Goal: Information Seeking & Learning: Learn about a topic

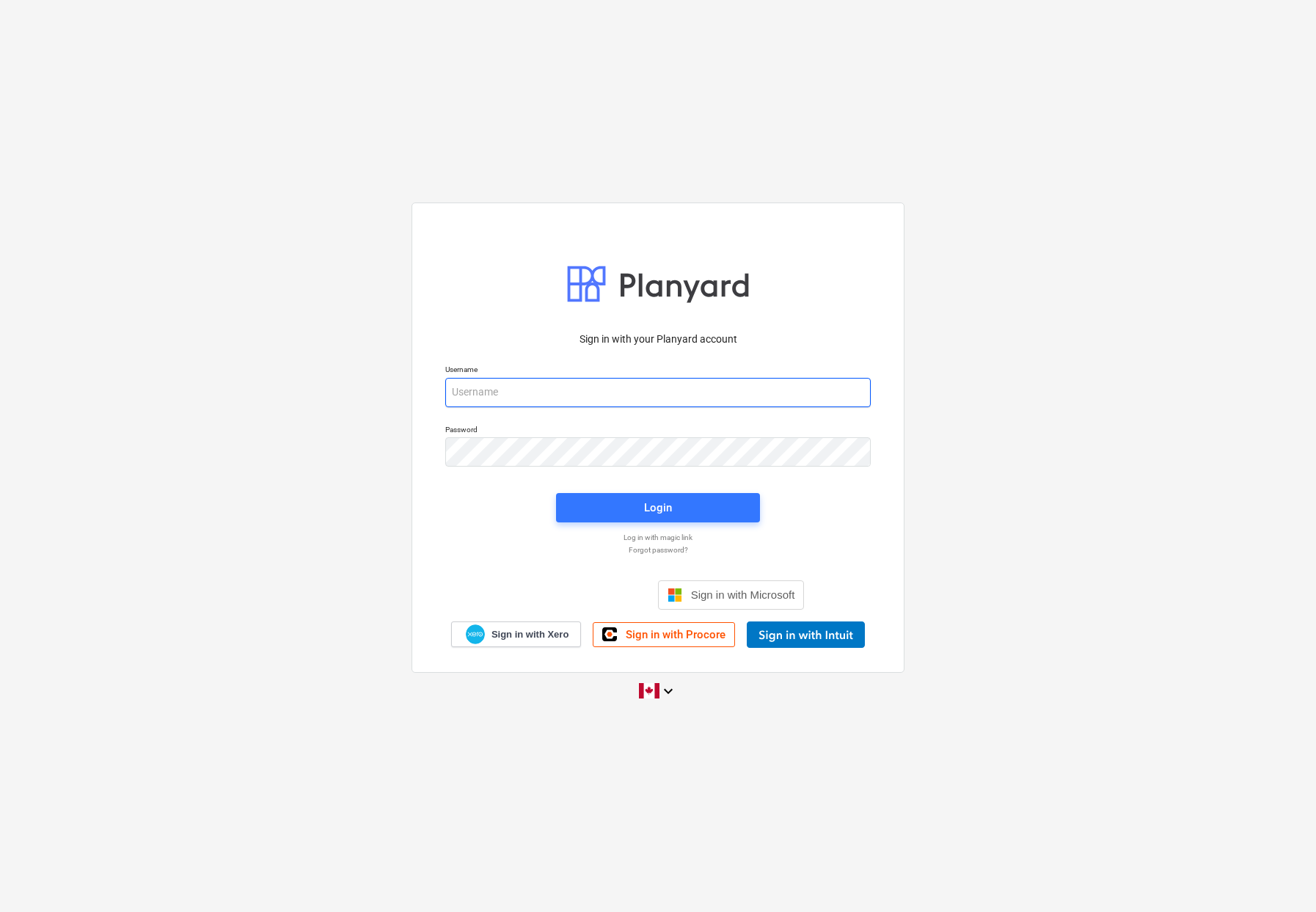
type input "[EMAIL_ADDRESS][DOMAIN_NAME]"
click at [638, 500] on span "Login" at bounding box center [658, 508] width 169 height 19
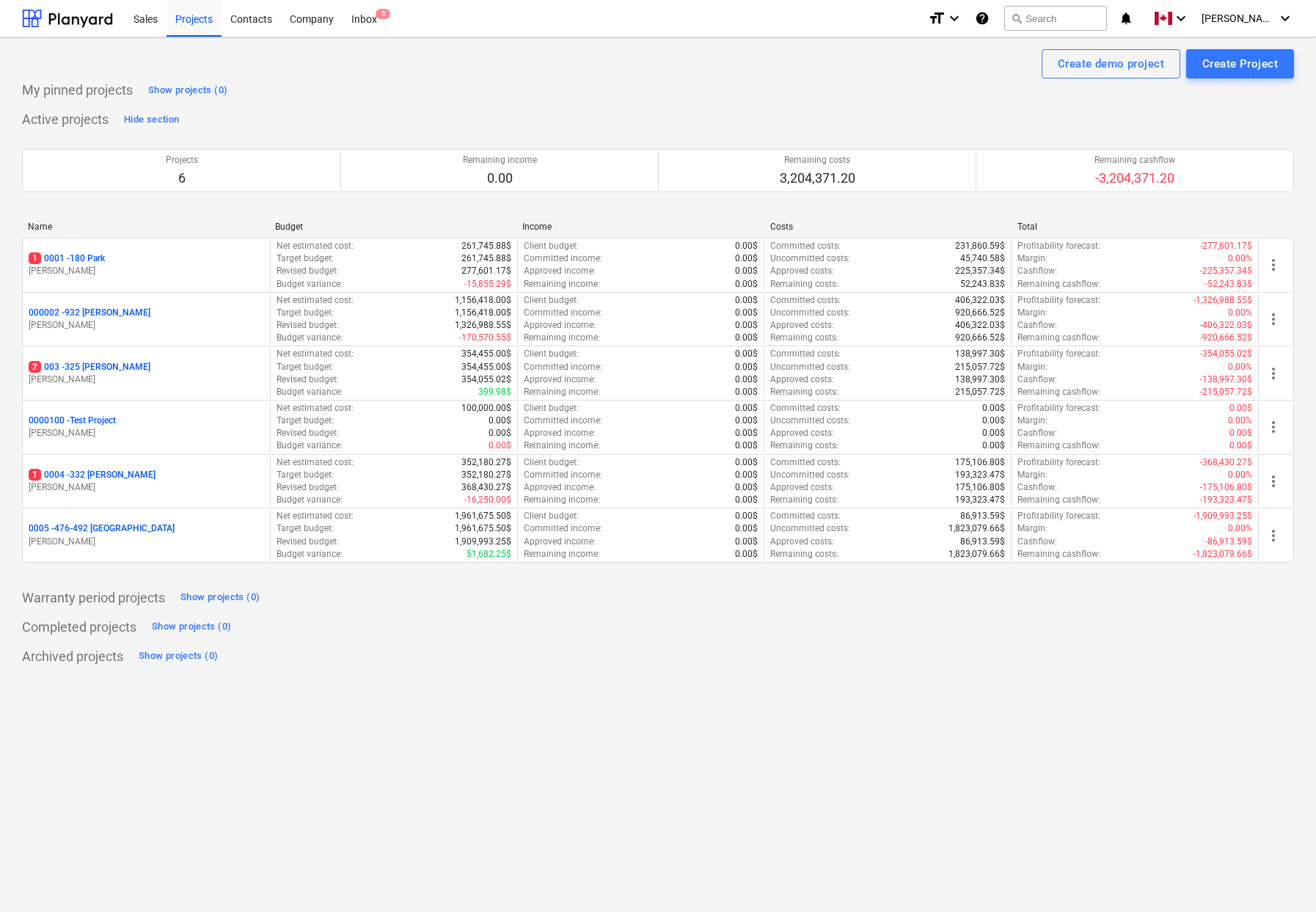
click at [319, 638] on div "Completed projects Show projects (0)" at bounding box center [658, 627] width 1272 height 23
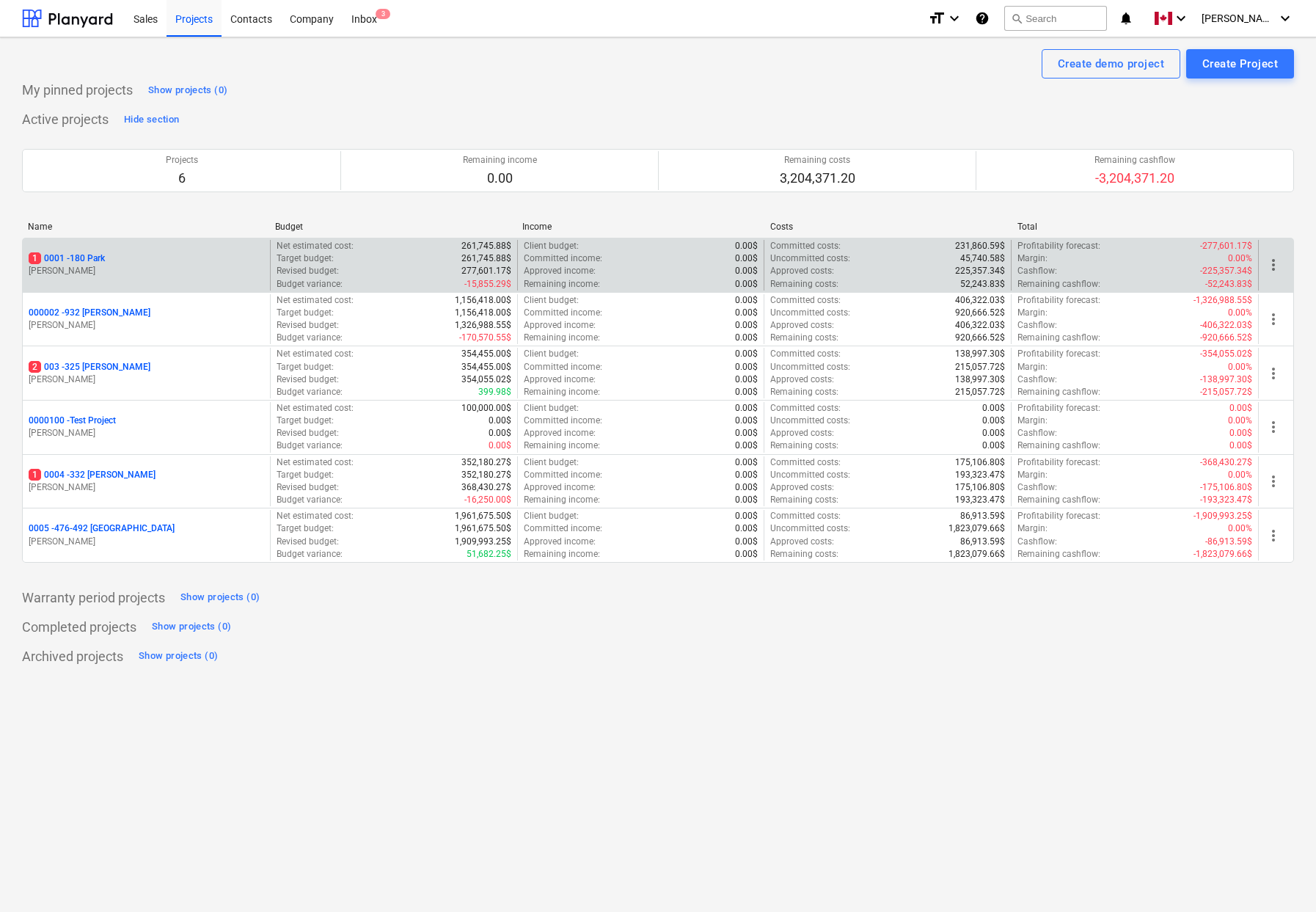
click at [93, 256] on p "1 0001 - 180 Park" at bounding box center [67, 259] width 76 height 12
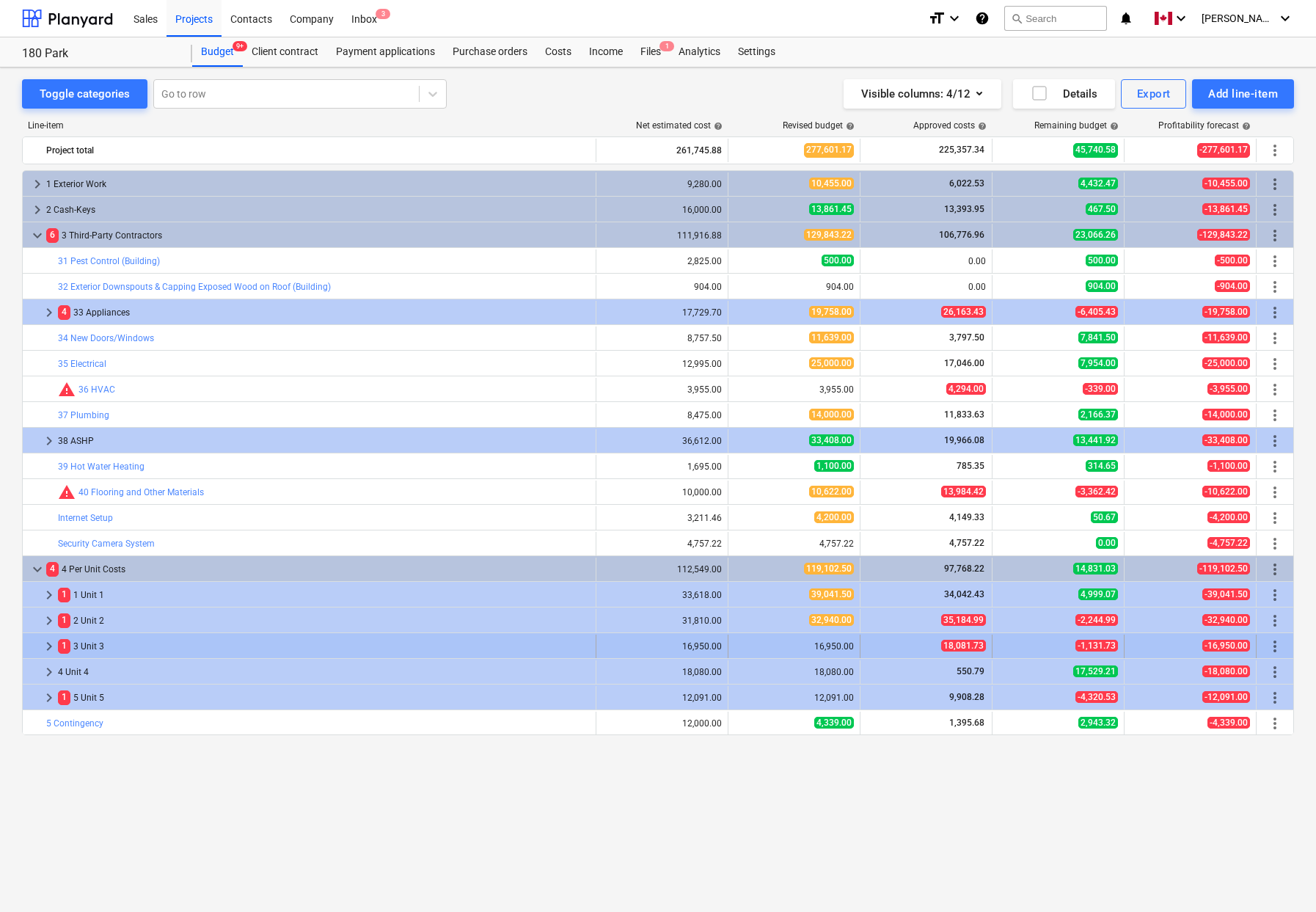
click at [49, 647] on span "keyboard_arrow_right" at bounding box center [49, 646] width 18 height 18
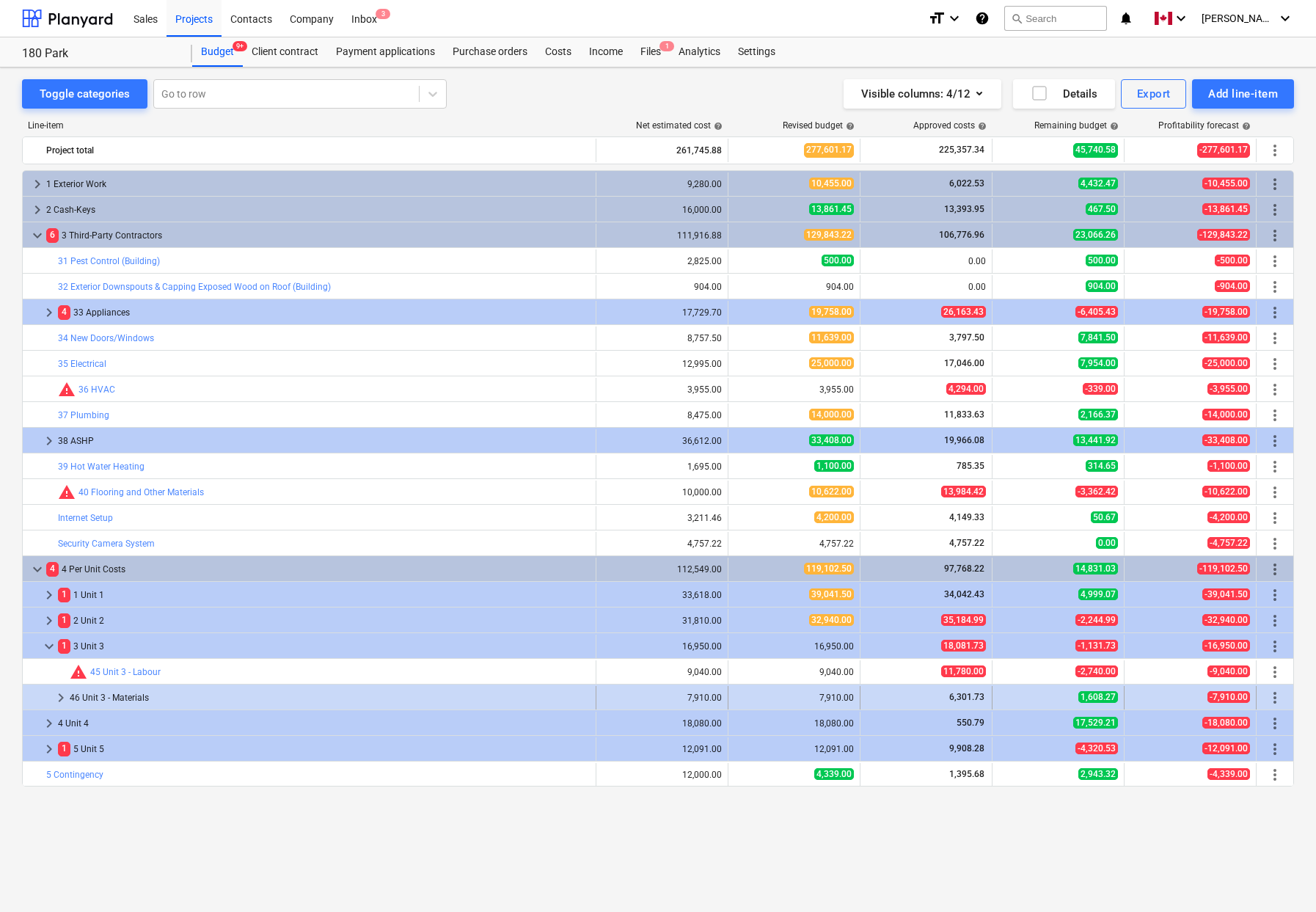
click at [62, 697] on span "keyboard_arrow_right" at bounding box center [61, 697] width 18 height 18
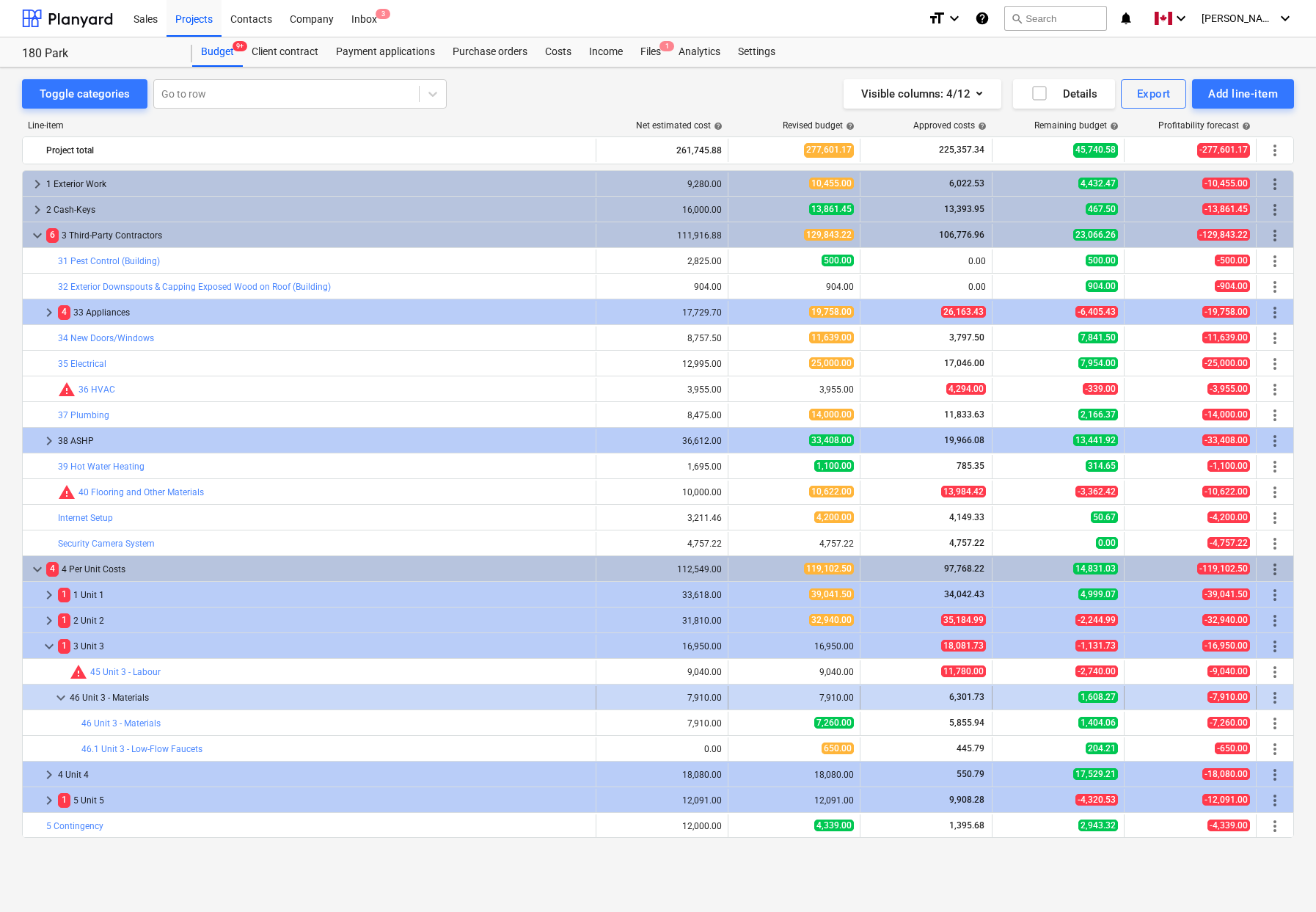
click at [58, 697] on span "keyboard_arrow_down" at bounding box center [61, 697] width 18 height 18
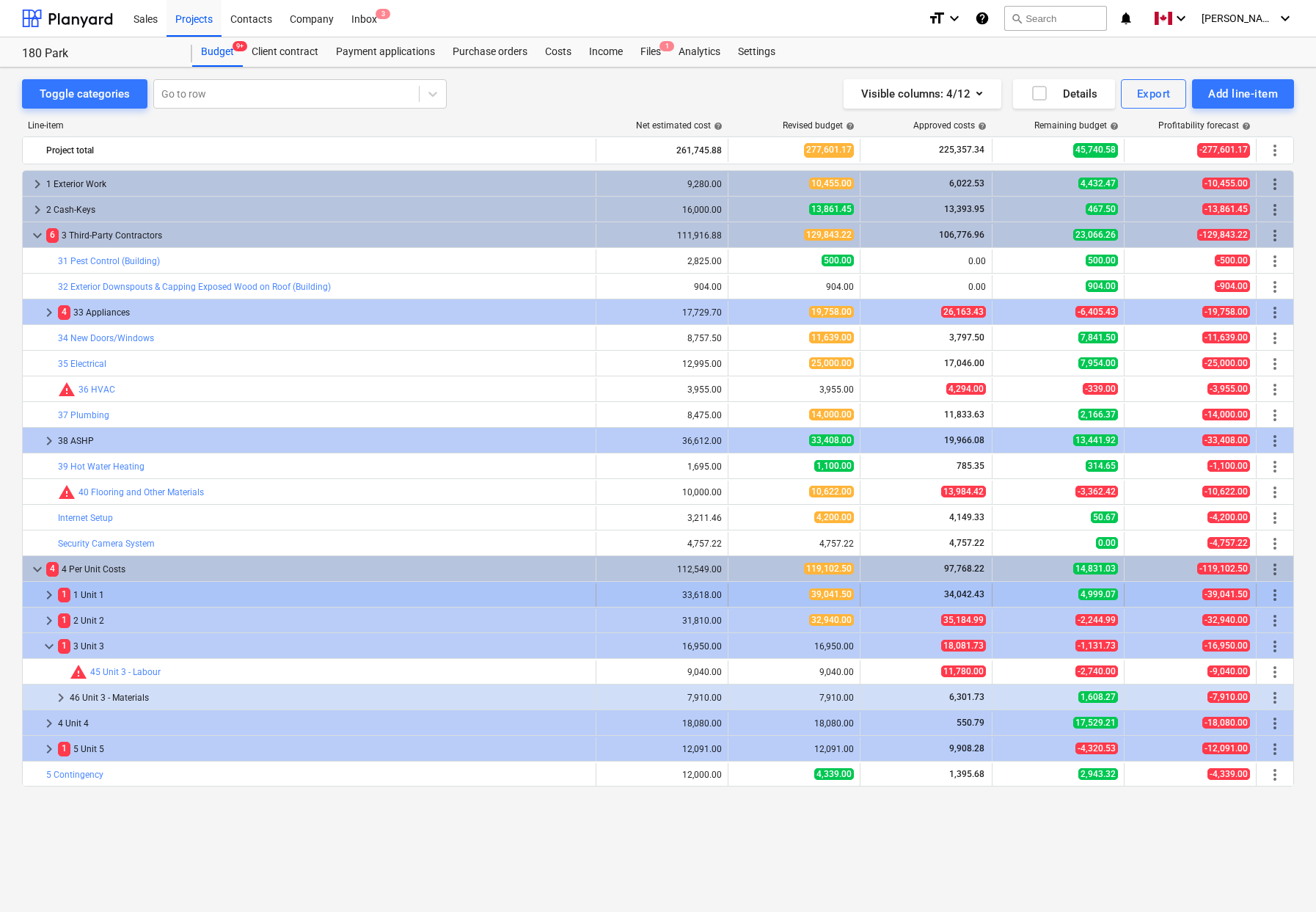
click at [48, 592] on span "keyboard_arrow_right" at bounding box center [49, 595] width 18 height 18
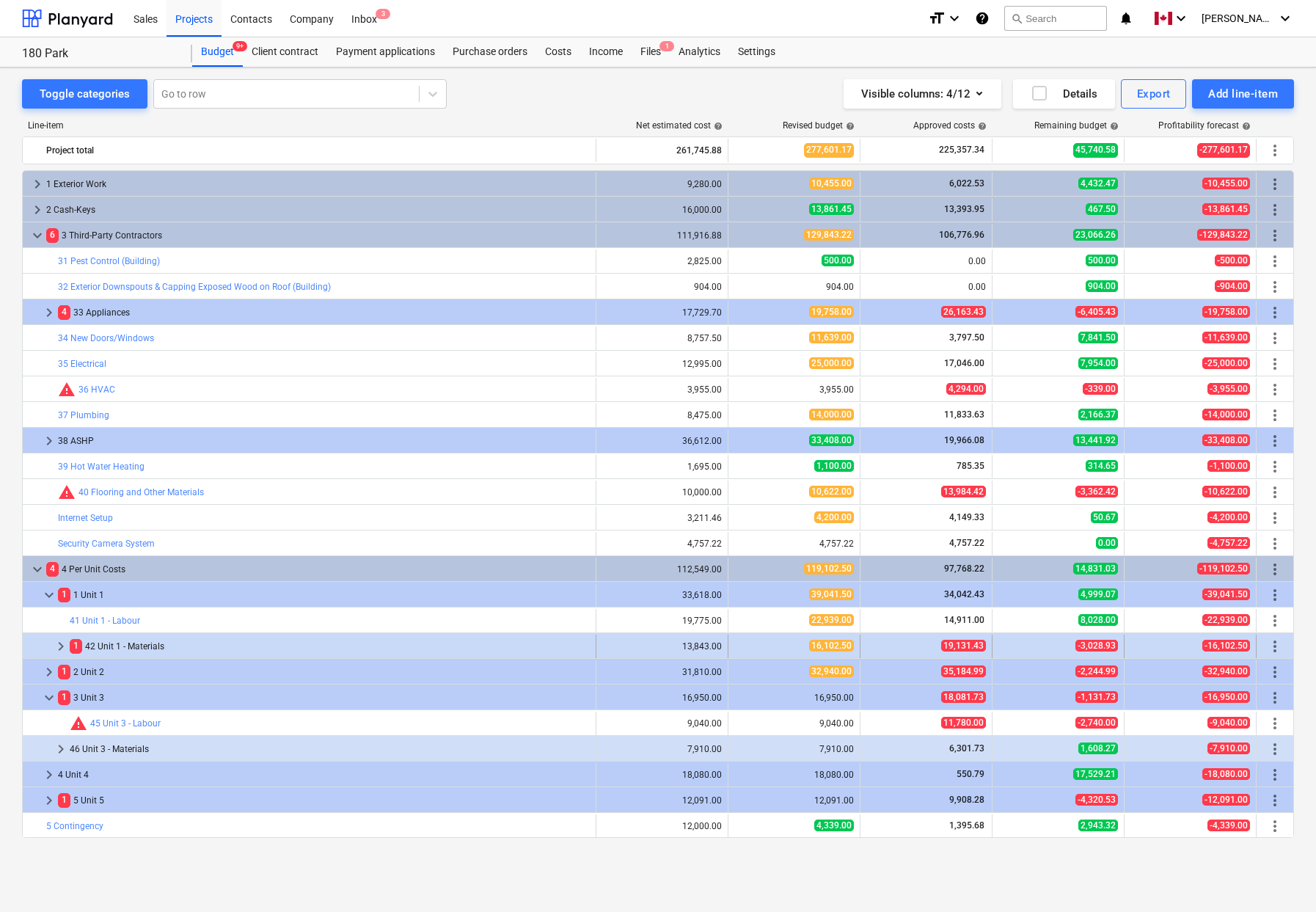
click at [59, 643] on span "keyboard_arrow_right" at bounding box center [61, 646] width 18 height 18
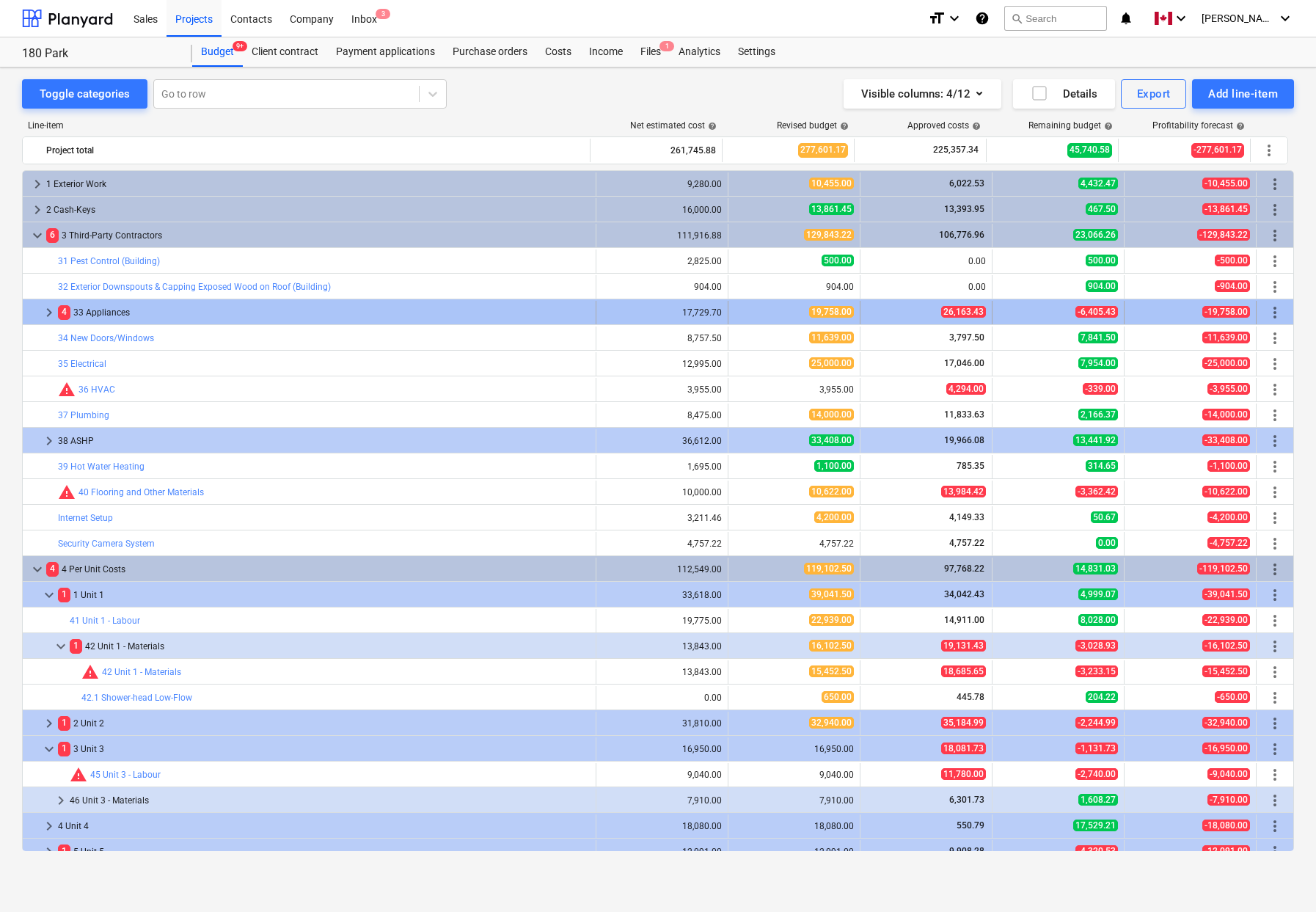
click at [46, 307] on span "keyboard_arrow_right" at bounding box center [49, 313] width 18 height 18
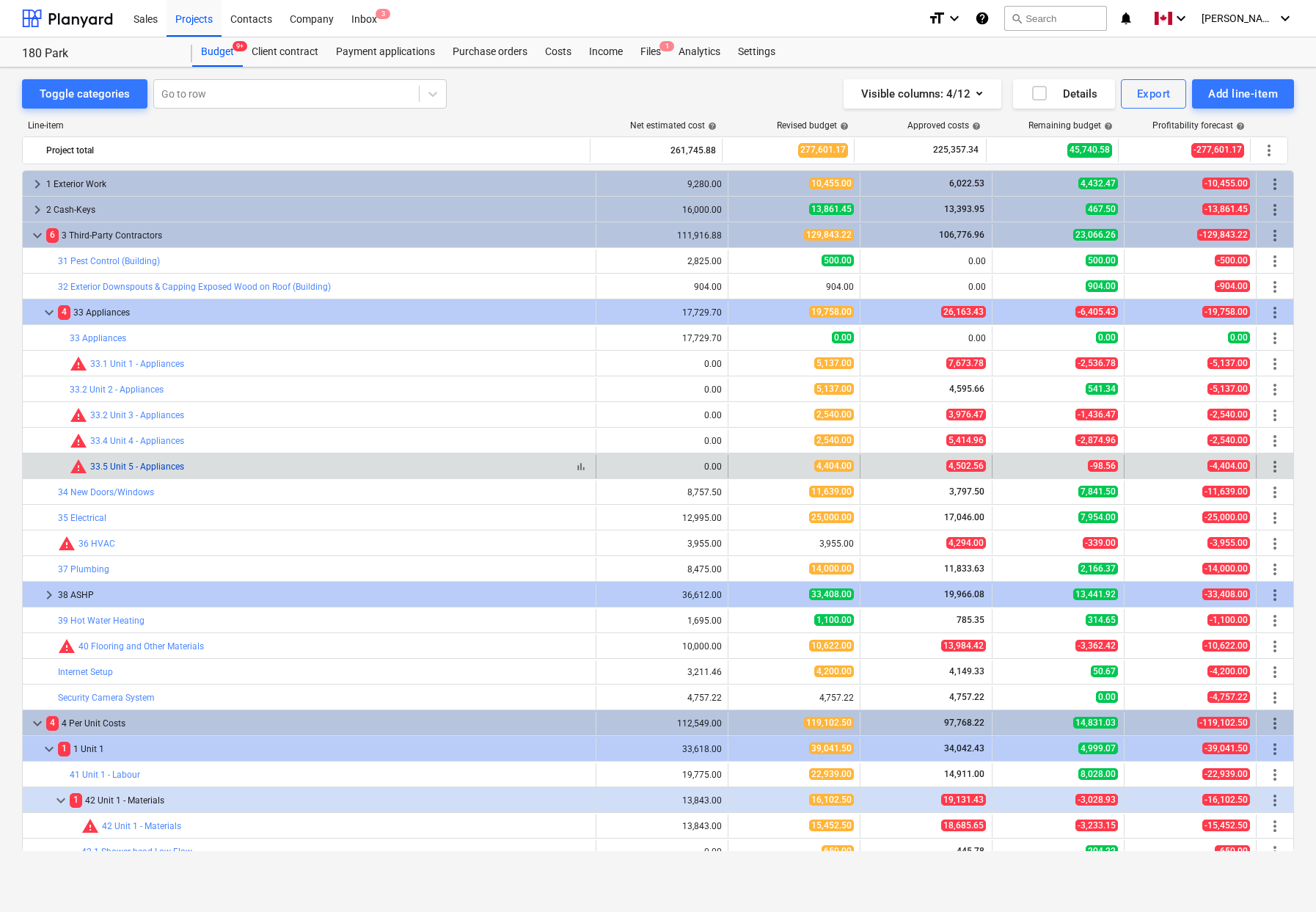
click at [152, 464] on link "33.5 Unit 5 - Appliances" at bounding box center [137, 466] width 94 height 10
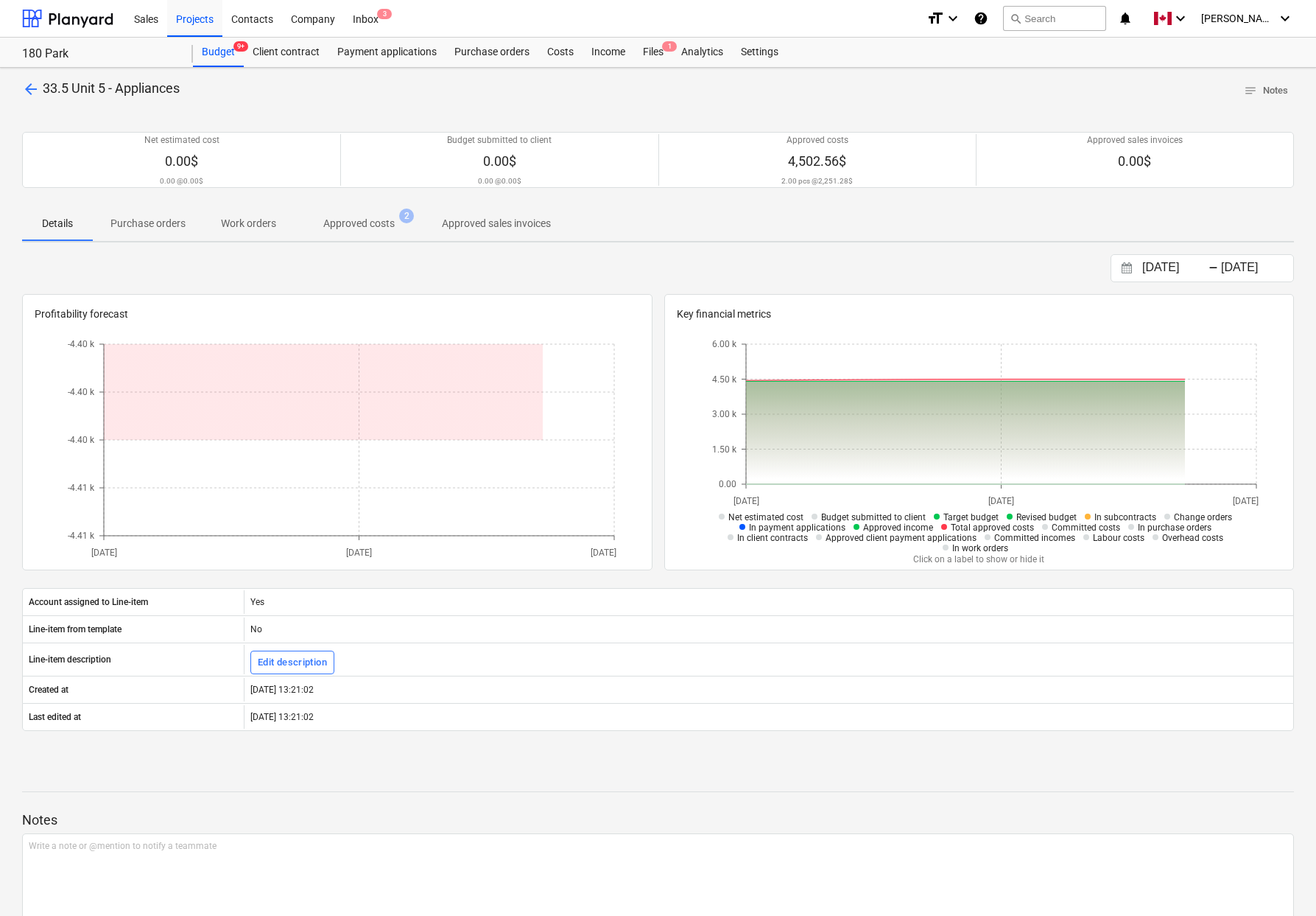
click at [360, 227] on p "Approved costs" at bounding box center [359, 223] width 72 height 16
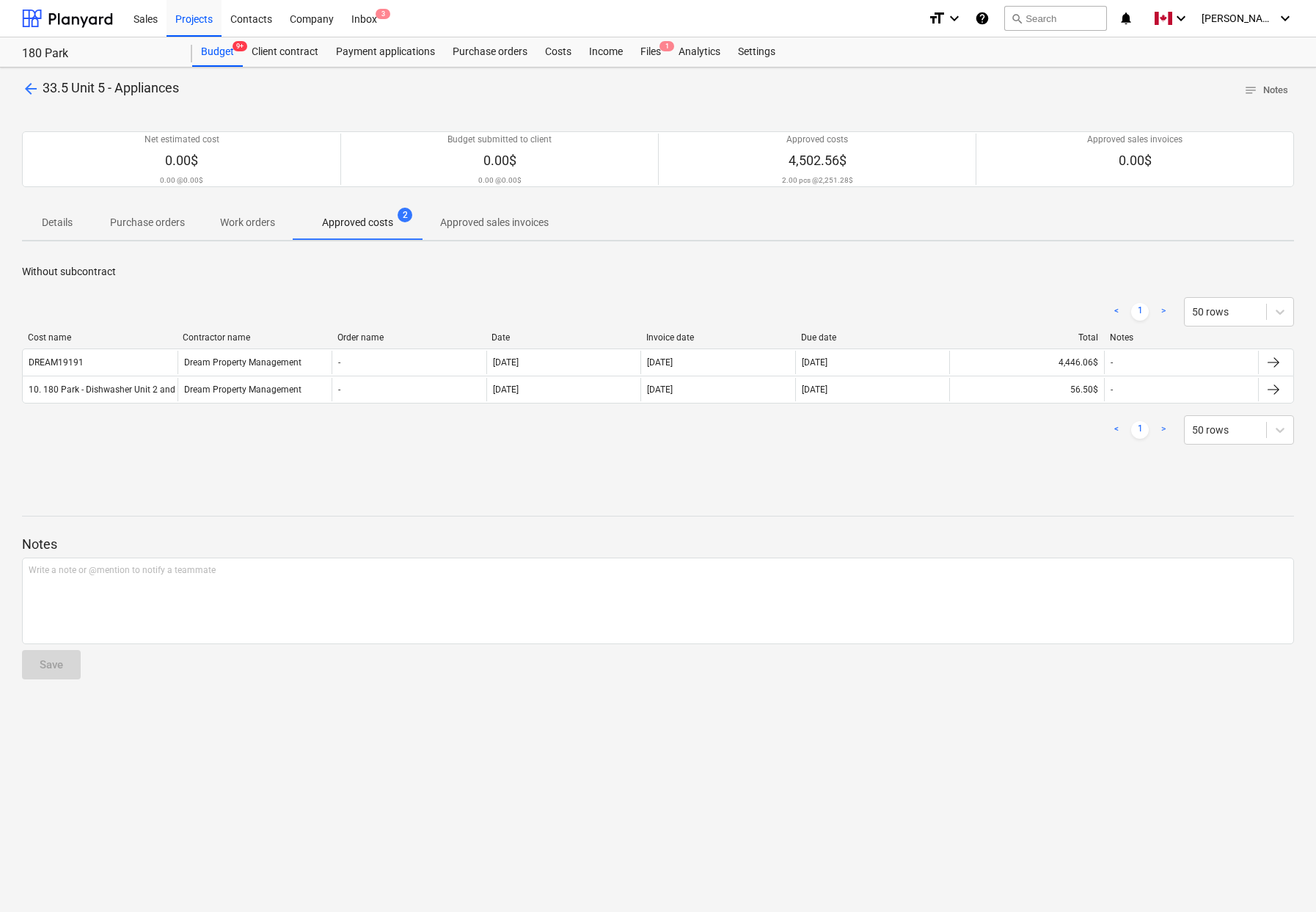
click at [274, 462] on div "Without subcontract < 1 > 50 rows Cost name Contractor name Order name Date Inv…" at bounding box center [658, 363] width 1272 height 198
click at [410, 459] on div "< 1 > 50 rows Cost name Contractor name Order name Date Invoice date Due date T…" at bounding box center [658, 370] width 1272 height 183
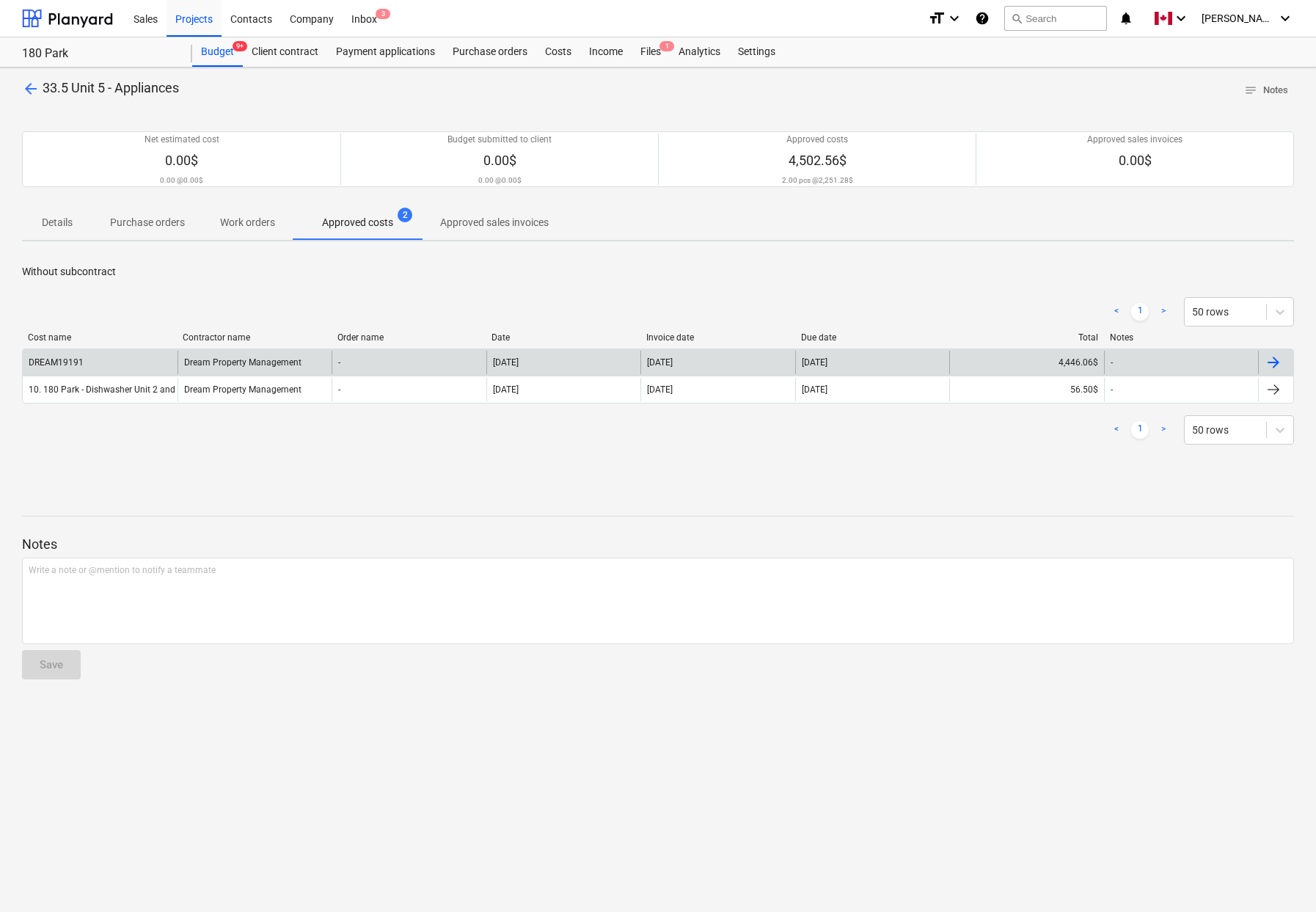
click at [1277, 361] on div at bounding box center [1273, 362] width 18 height 18
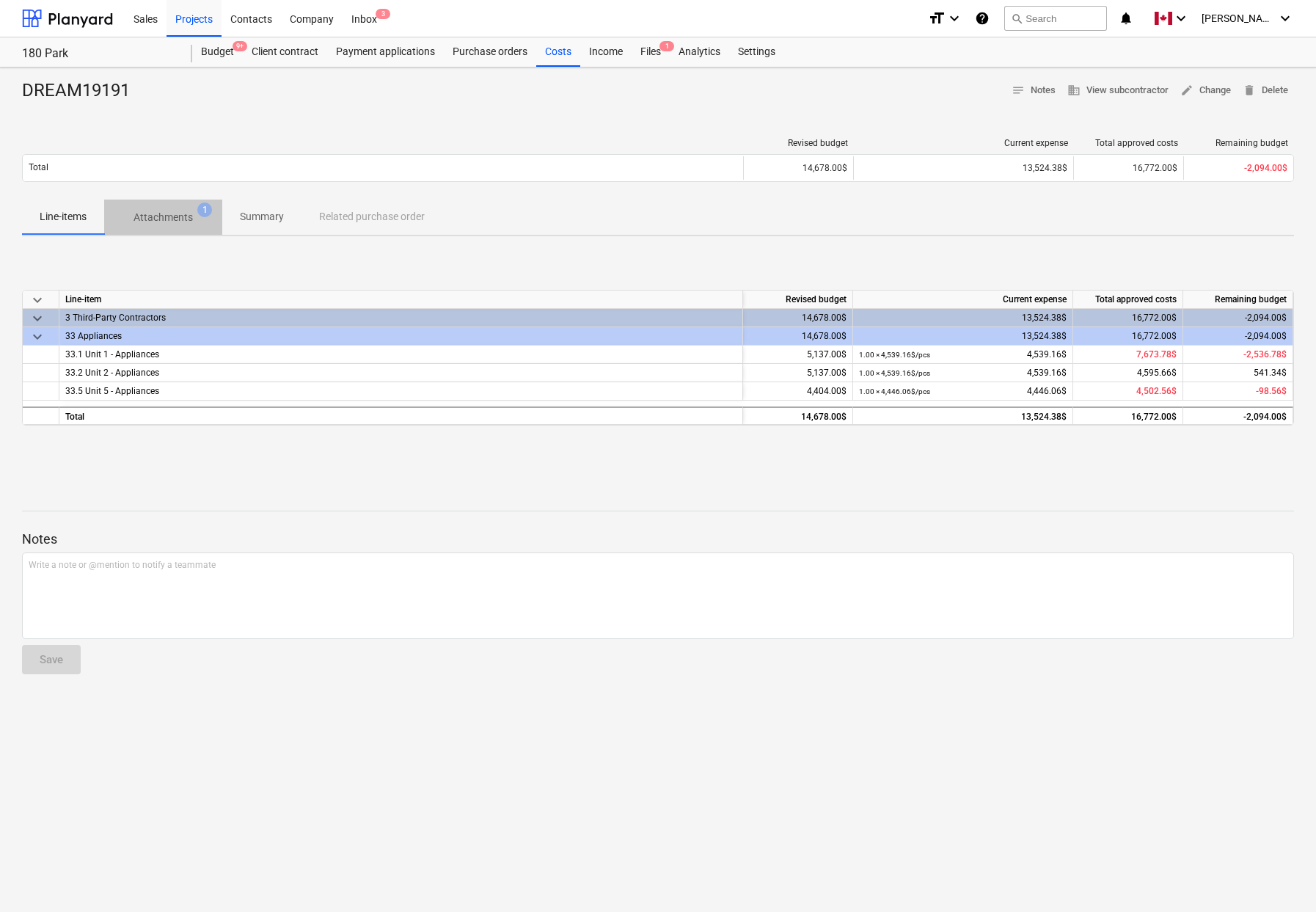
click at [163, 215] on p "Attachments" at bounding box center [163, 218] width 59 height 16
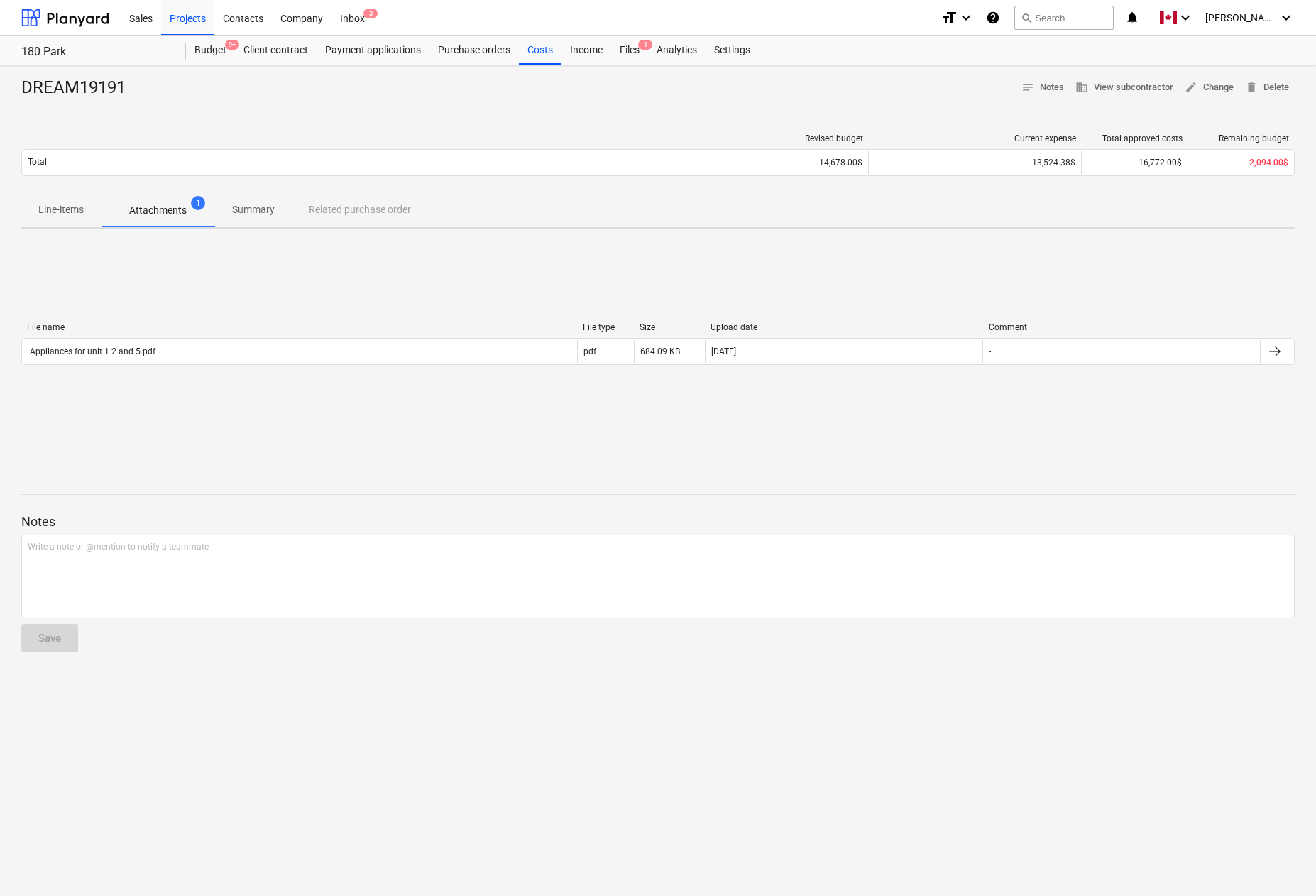
click at [315, 445] on div "File name File type Size Upload date Comment Appliances for unit 1 2 and 5.pdf …" at bounding box center [658, 346] width 1274 height 213
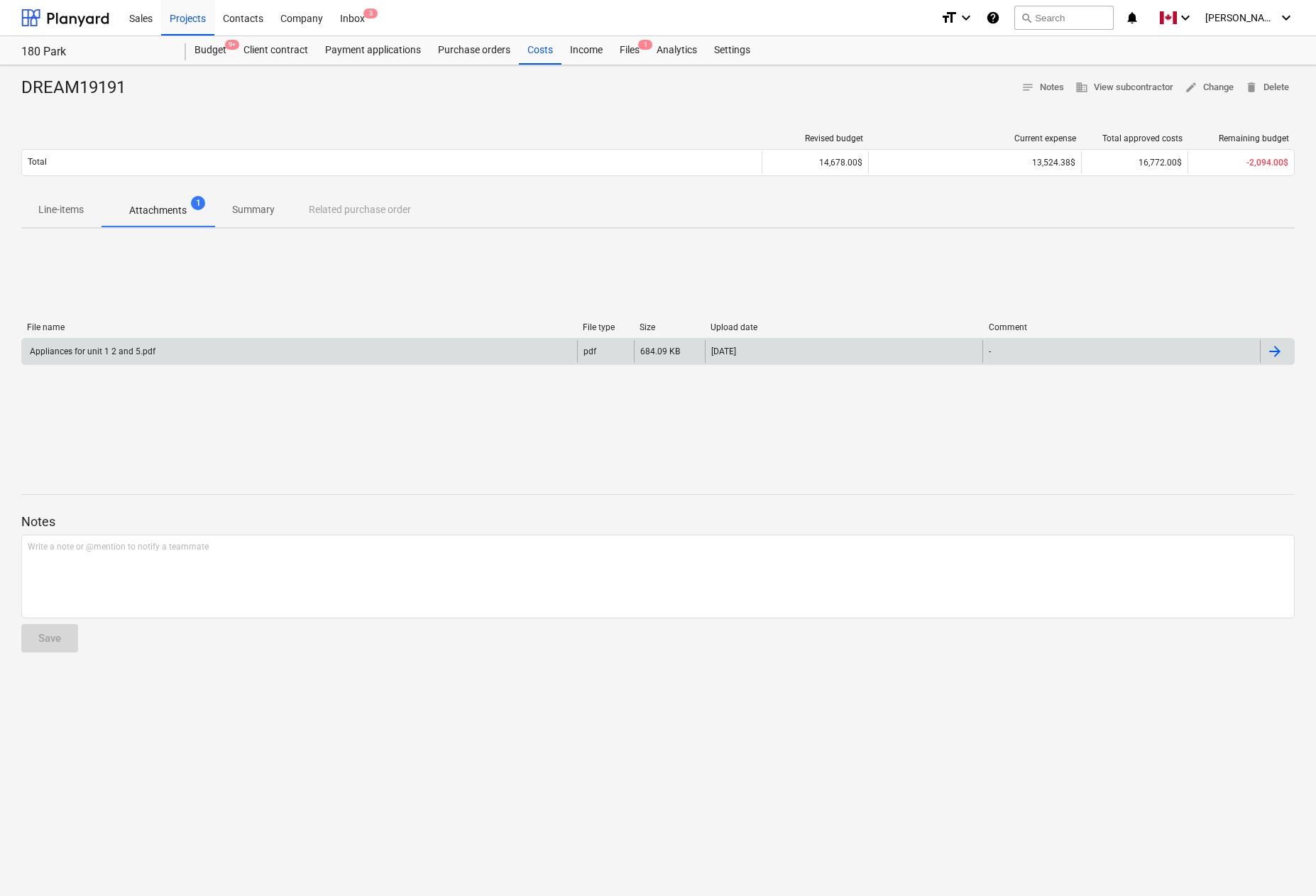
click at [1265, 347] on div at bounding box center [1277, 351] width 34 height 23
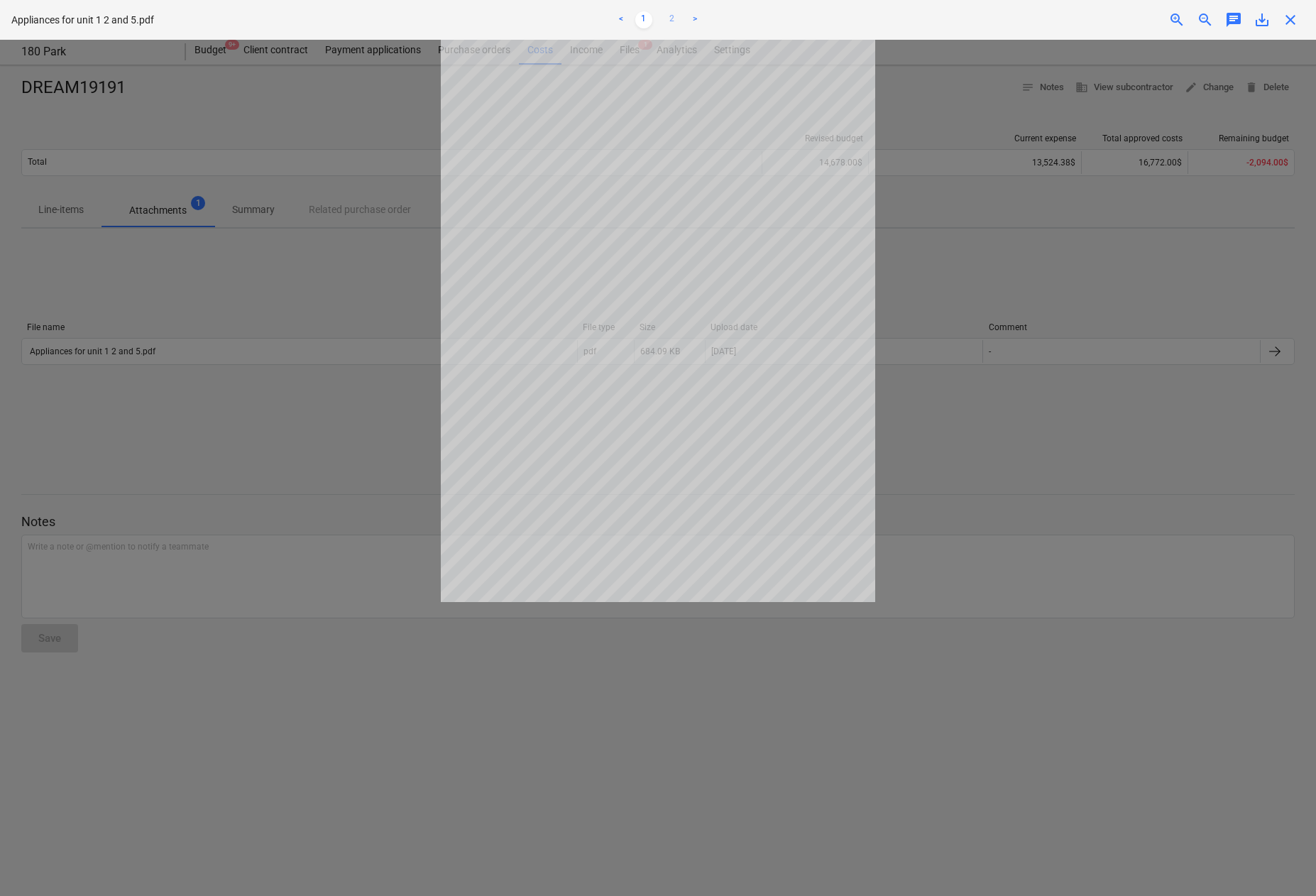
click at [672, 18] on link "2" at bounding box center [672, 20] width 17 height 17
click at [643, 20] on link "1" at bounding box center [643, 20] width 17 height 17
click at [1273, 19] on span "close" at bounding box center [1290, 20] width 17 height 17
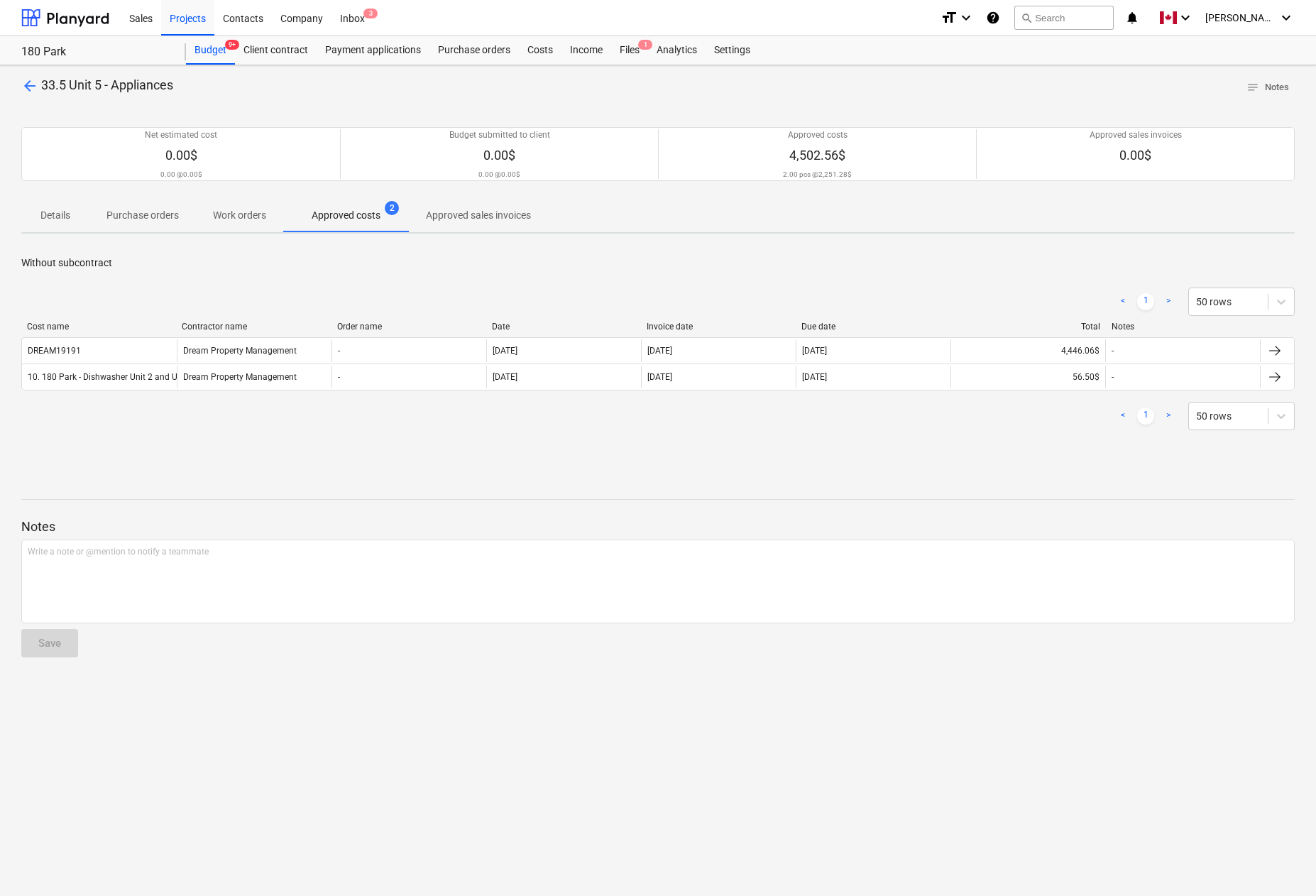
click at [32, 92] on span "arrow_back" at bounding box center [29, 86] width 17 height 17
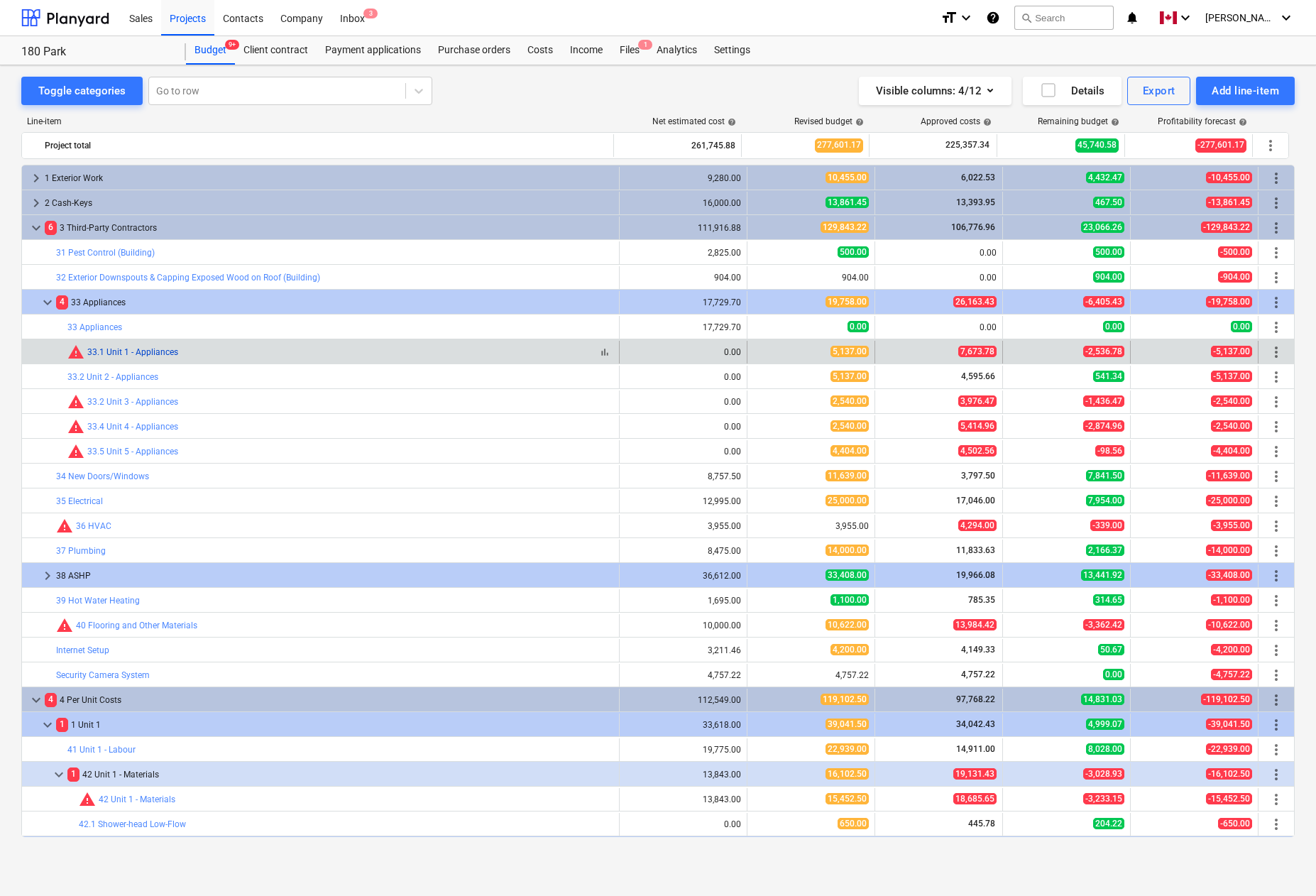
click at [141, 353] on link "33.1 Unit 1 - Appliances" at bounding box center [132, 351] width 91 height 10
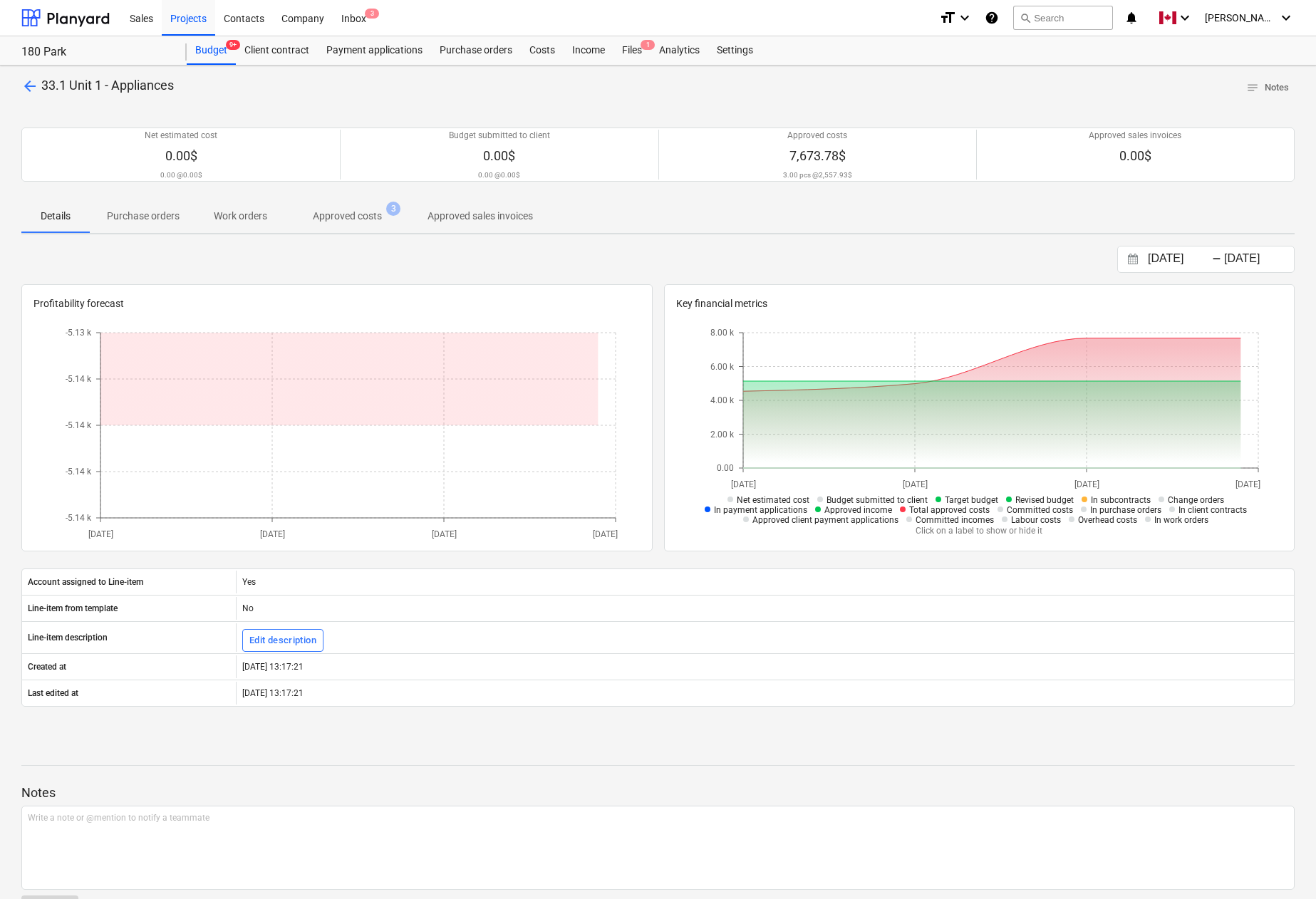
click at [339, 214] on p "Approved costs" at bounding box center [347, 216] width 69 height 15
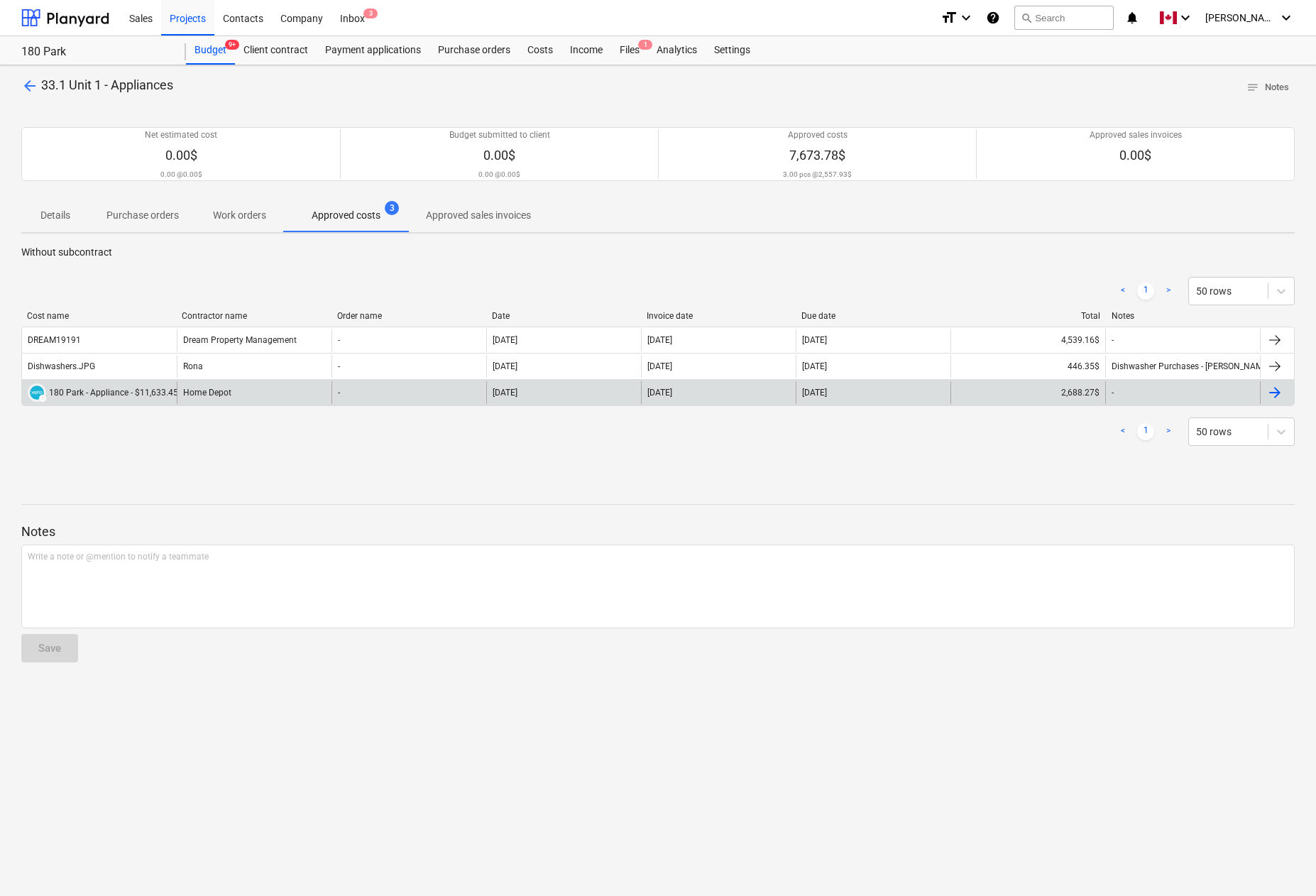
click at [1273, 390] on div at bounding box center [1275, 392] width 17 height 17
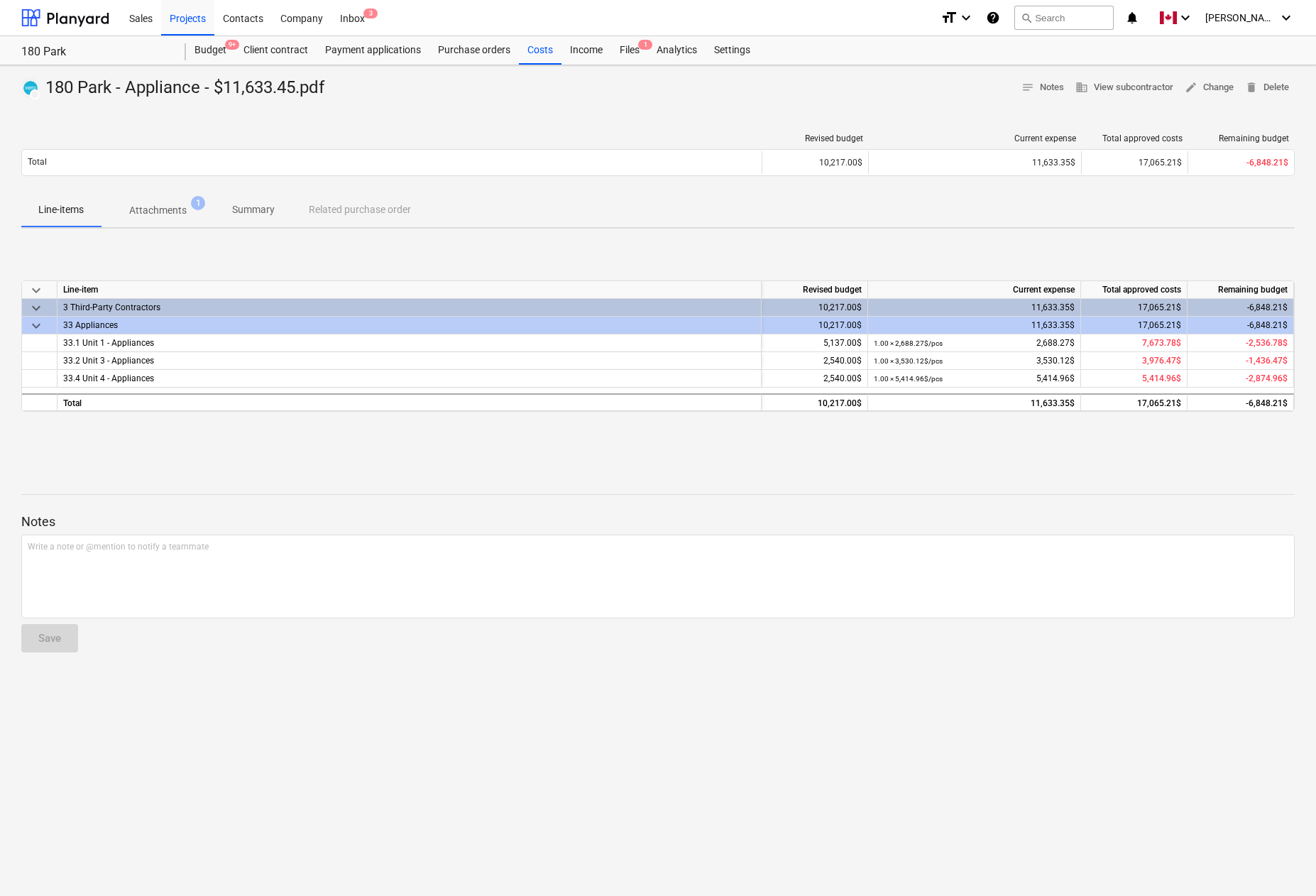
click at [157, 214] on p "Attachments" at bounding box center [158, 211] width 57 height 15
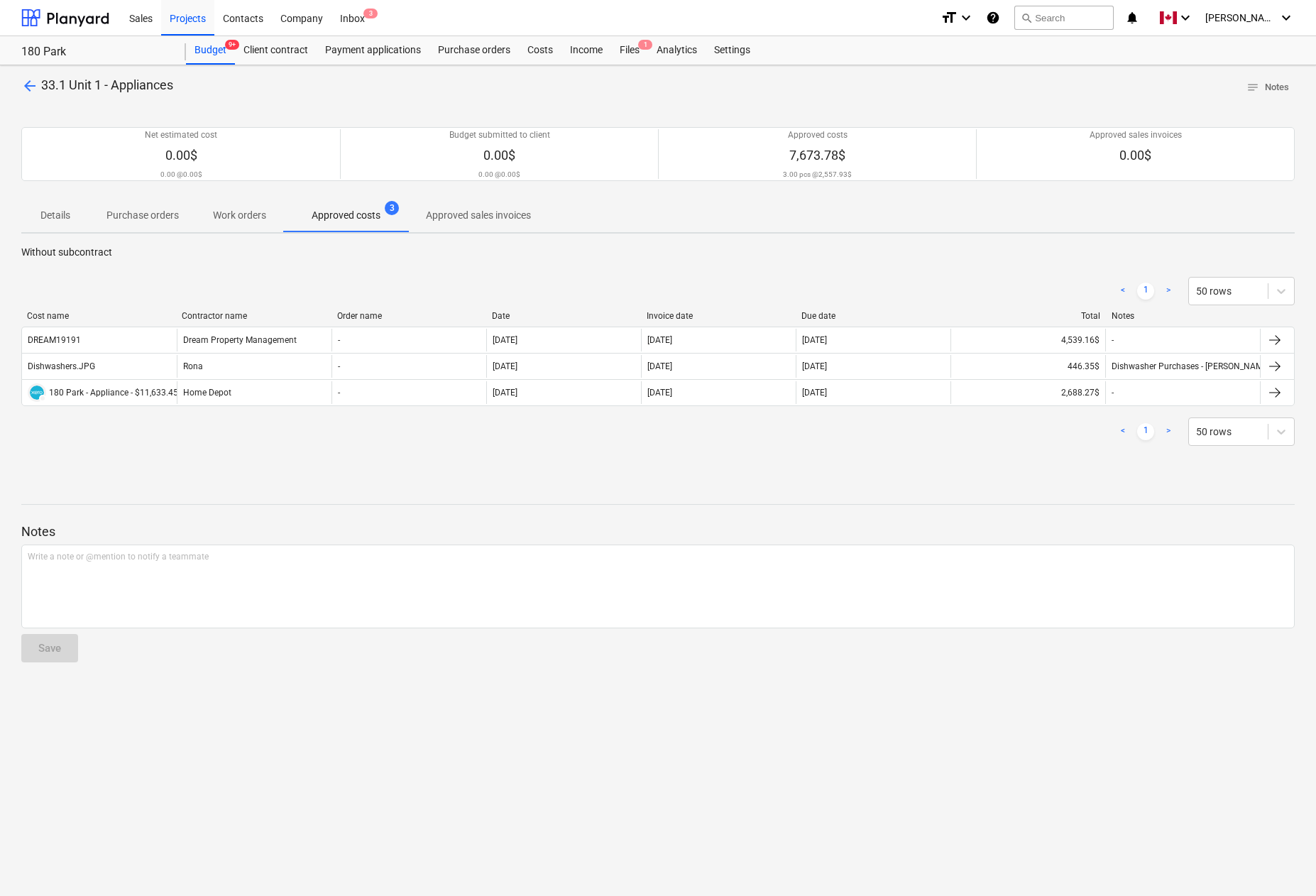
click at [28, 87] on span "arrow_back" at bounding box center [29, 86] width 17 height 17
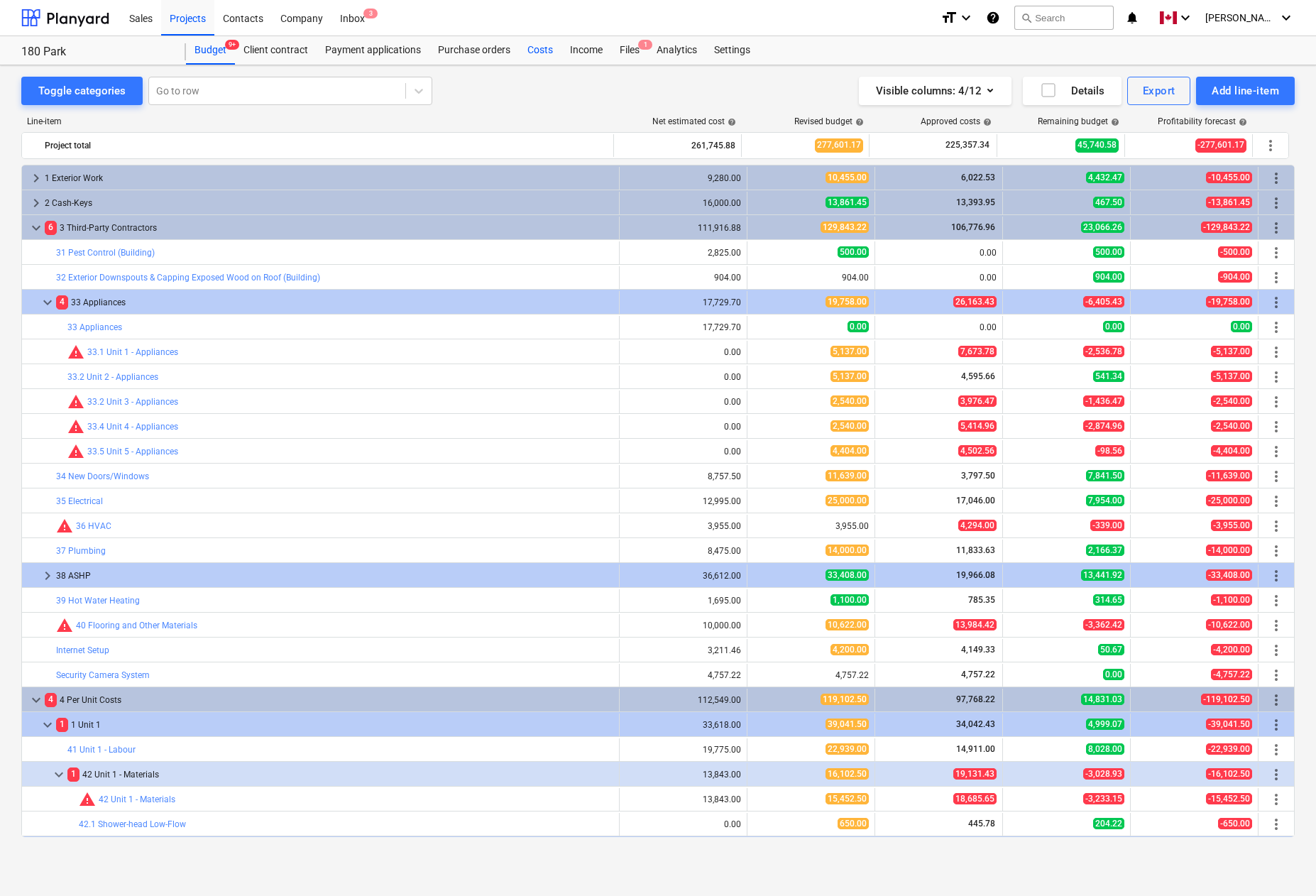
click at [552, 50] on div "Costs" at bounding box center [540, 50] width 43 height 29
